Goal: Transaction & Acquisition: Purchase product/service

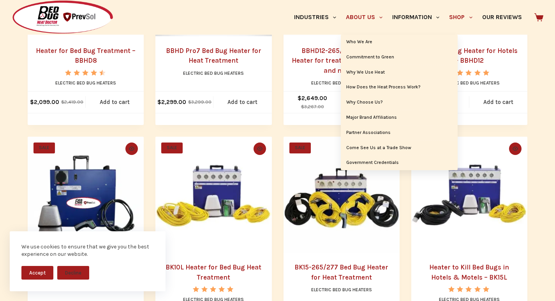
click at [341, 7] on link "About Us" at bounding box center [364, 17] width 46 height 35
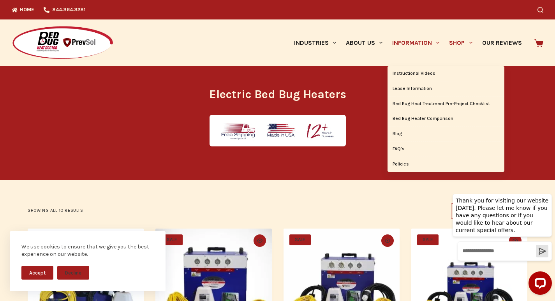
click at [392, 46] on link "Information" at bounding box center [416, 42] width 57 height 47
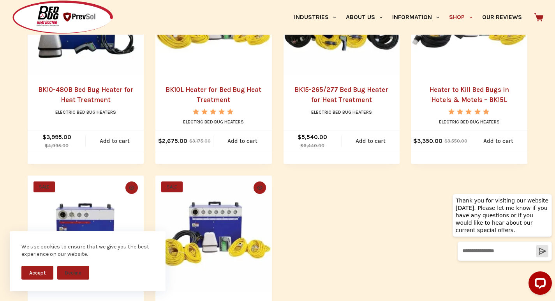
scroll to position [487, 0]
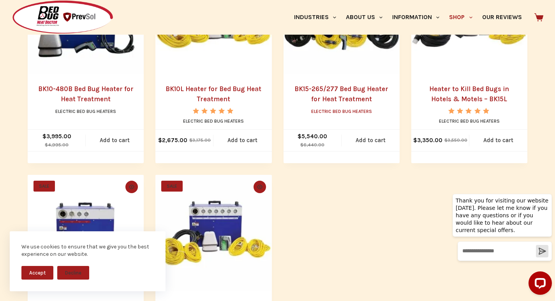
click at [321, 114] on link "Electric Bed Bug Heaters" at bounding box center [341, 111] width 61 height 5
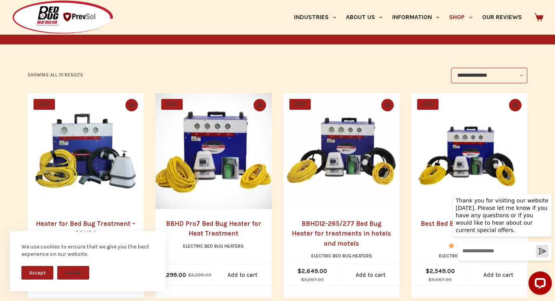
scroll to position [178, 0]
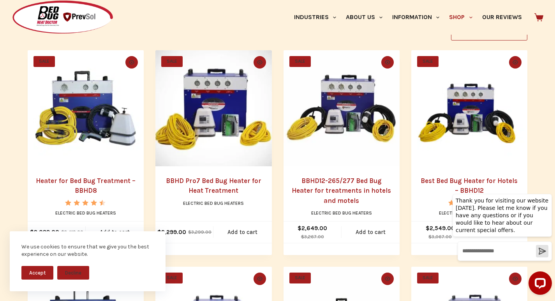
click at [373, 166] on img "BBHD12-265/277 Bed Bug Heater for treatments in hotels and motels" at bounding box center [342, 108] width 116 height 116
